Goal: Check status: Check status

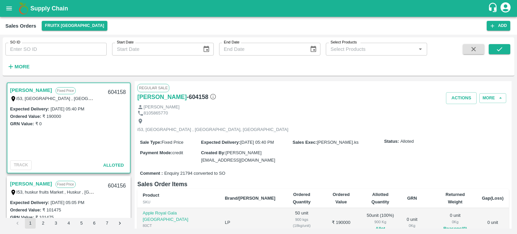
click at [22, 50] on input "SO ID" at bounding box center [55, 49] width 101 height 13
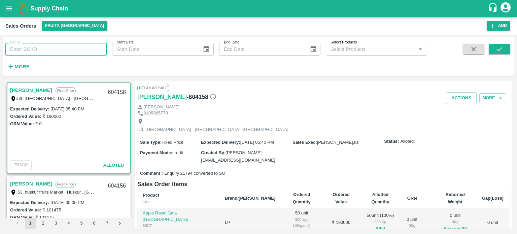
paste input "602609"
type input "602609"
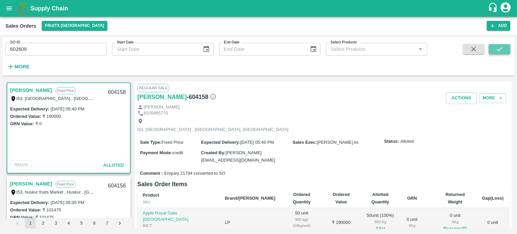
click at [498, 47] on icon "submit" at bounding box center [499, 48] width 7 height 7
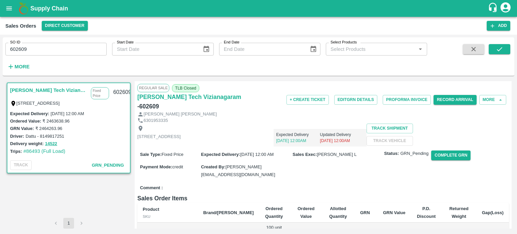
click at [180, 67] on div "SO ID 602609 SO ID Start Date Start Date End Date End Date Select Products Sele…" at bounding box center [213, 54] width 427 height 35
click at [158, 66] on div "SO ID 602609 SO ID Start Date Start Date End Date End Date Select Products Sele…" at bounding box center [213, 54] width 427 height 35
